Goal: Unclear

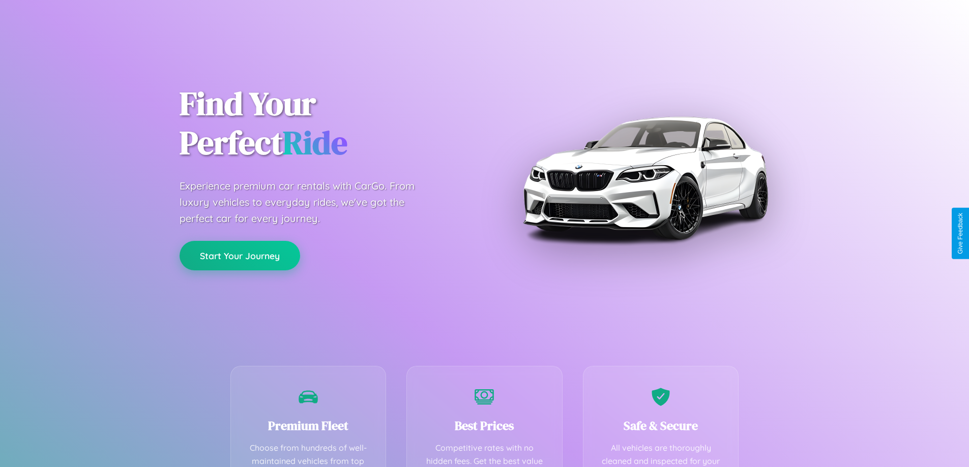
click at [240, 256] on button "Start Your Journey" at bounding box center [240, 256] width 121 height 30
click at [240, 255] on button "Start Your Journey" at bounding box center [240, 256] width 121 height 30
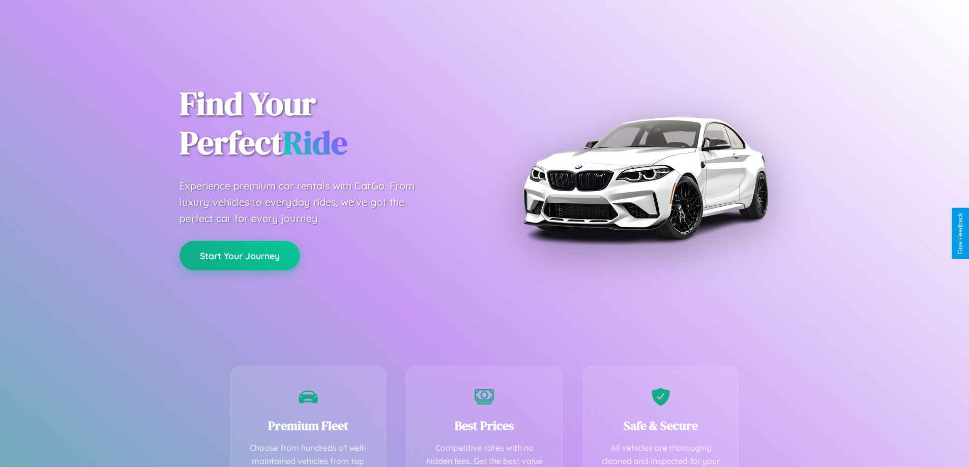
click at [240, 255] on button "Start Your Journey" at bounding box center [240, 256] width 121 height 30
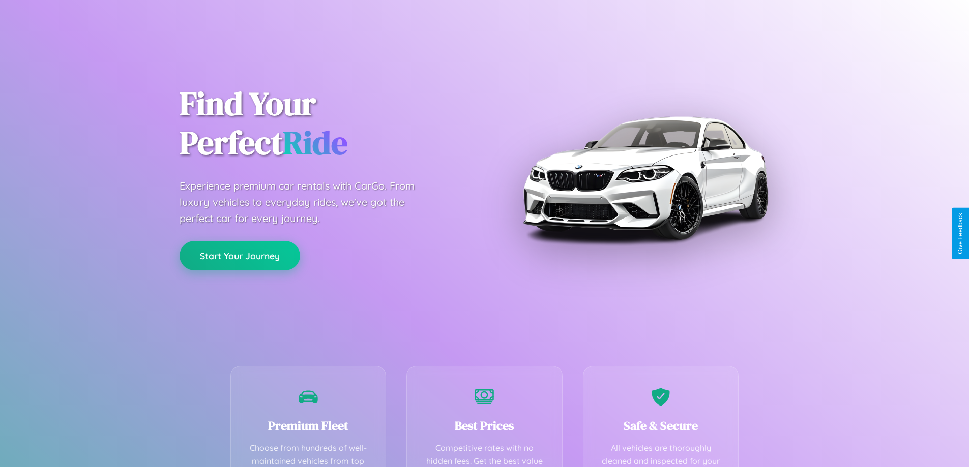
click at [240, 255] on button "Start Your Journey" at bounding box center [240, 256] width 121 height 30
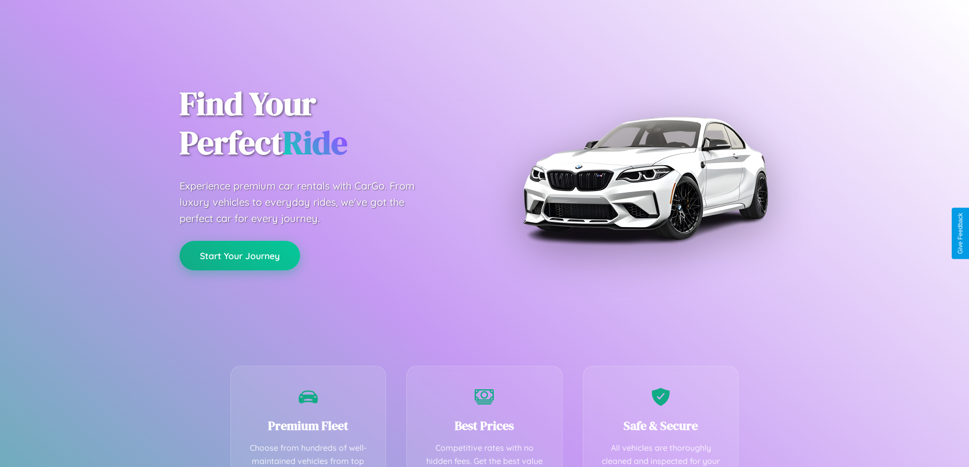
click at [240, 255] on button "Start Your Journey" at bounding box center [240, 256] width 121 height 30
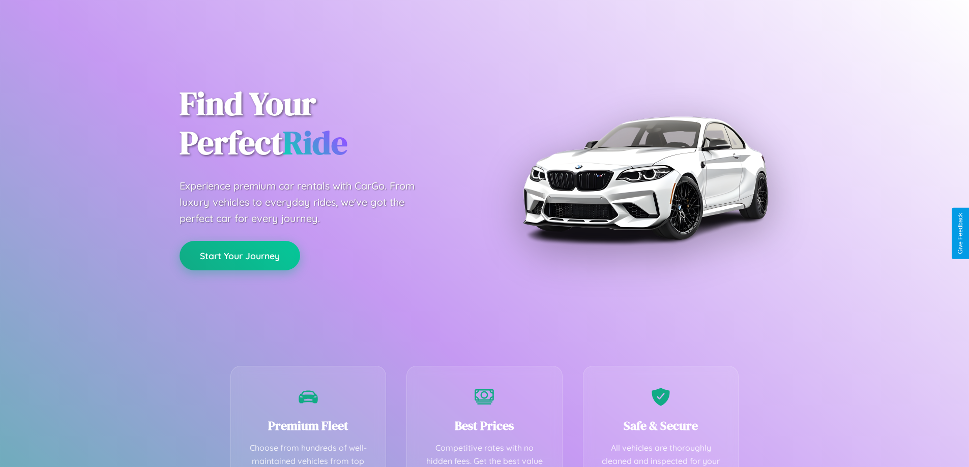
click at [240, 255] on button "Start Your Journey" at bounding box center [240, 256] width 121 height 30
